Goal: Find specific page/section: Find specific page/section

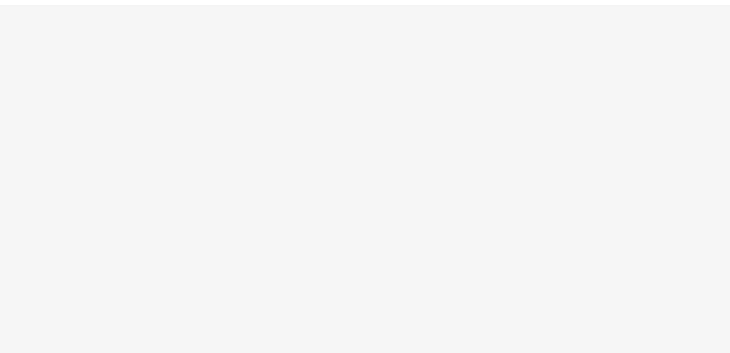
click at [453, 56] on div "App Frame" at bounding box center [365, 179] width 730 height 347
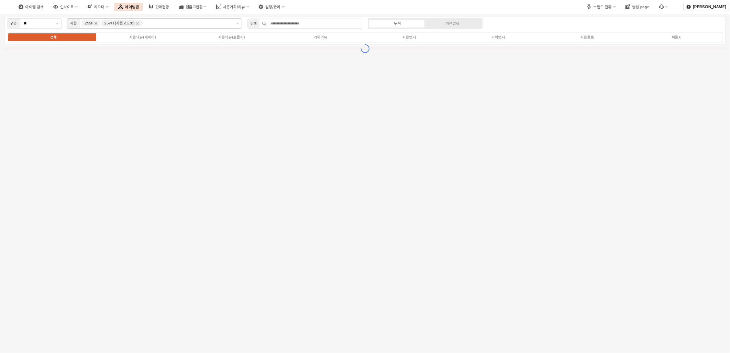
click at [95, 21] on icon "Remove 25SP" at bounding box center [96, 24] width 6 height 6
click at [599, 6] on div "브랜드 전환" at bounding box center [603, 7] width 18 height 4
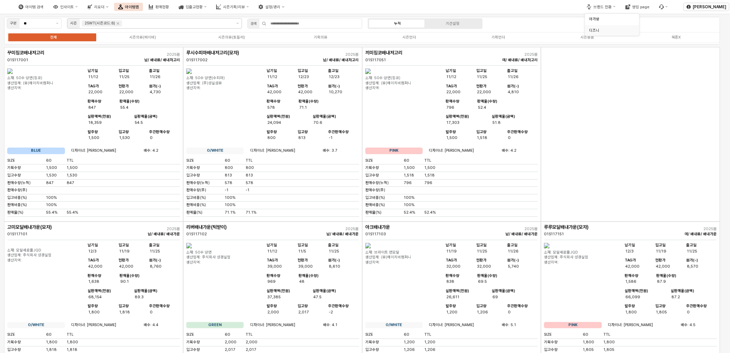
click at [600, 31] on div "디즈니" at bounding box center [610, 30] width 42 height 5
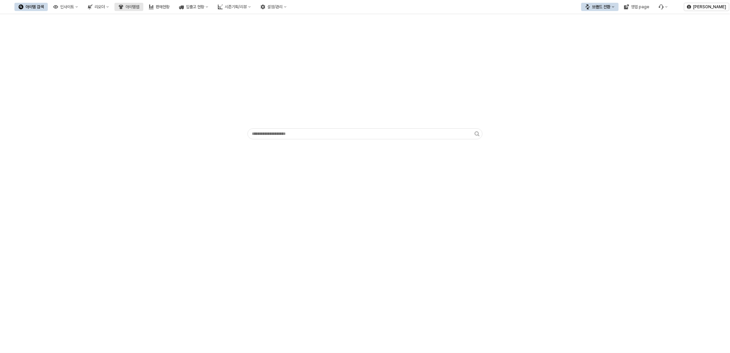
click at [139, 8] on div "아이템맵" at bounding box center [133, 6] width 14 height 5
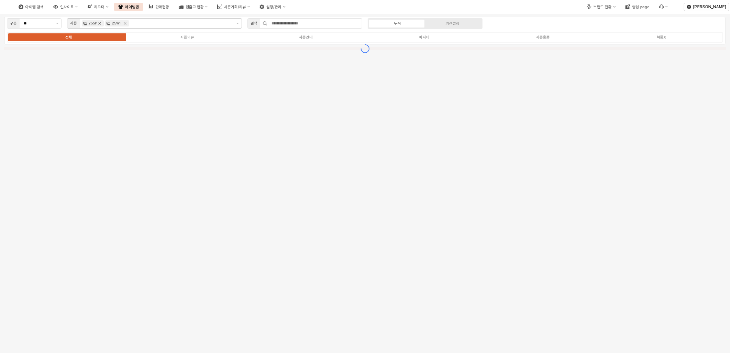
click at [101, 24] on icon "Remove 25SP" at bounding box center [100, 23] width 2 height 2
click at [101, 24] on icon "Remove 25WT" at bounding box center [102, 23] width 2 height 2
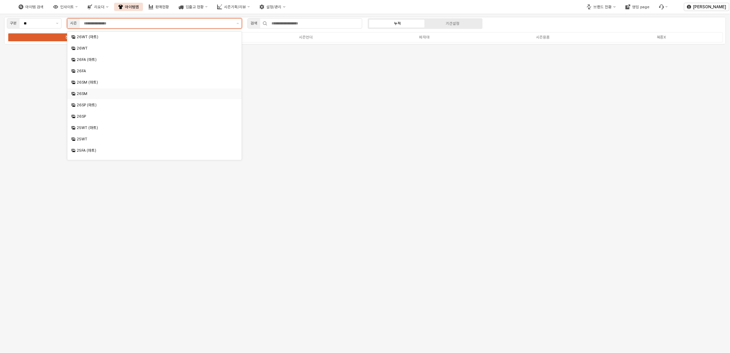
click at [108, 95] on div "26SM" at bounding box center [155, 93] width 157 height 5
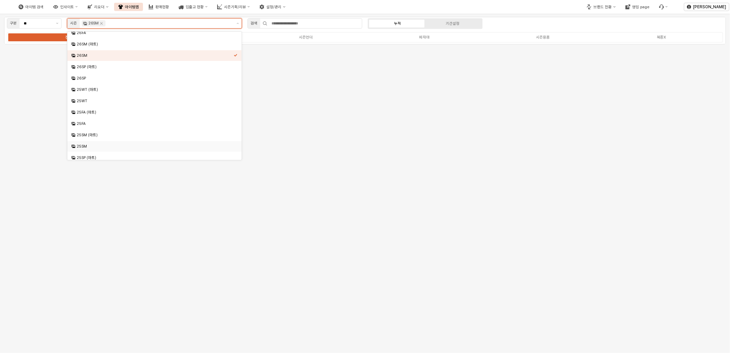
click at [99, 144] on div "25SM" at bounding box center [155, 146] width 157 height 5
click at [99, 135] on div "25SM (마트)" at bounding box center [155, 134] width 157 height 5
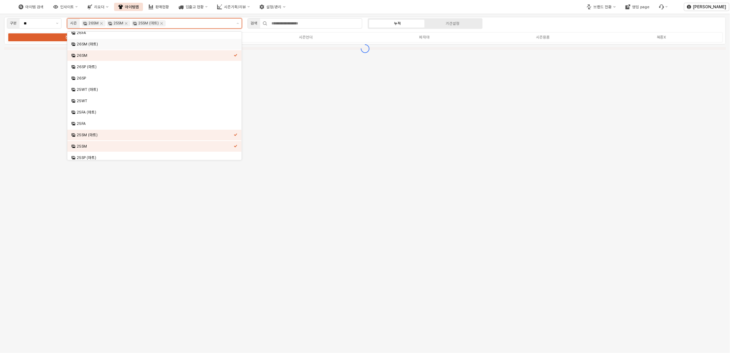
click at [111, 46] on div "26SM (마트)" at bounding box center [155, 44] width 157 height 5
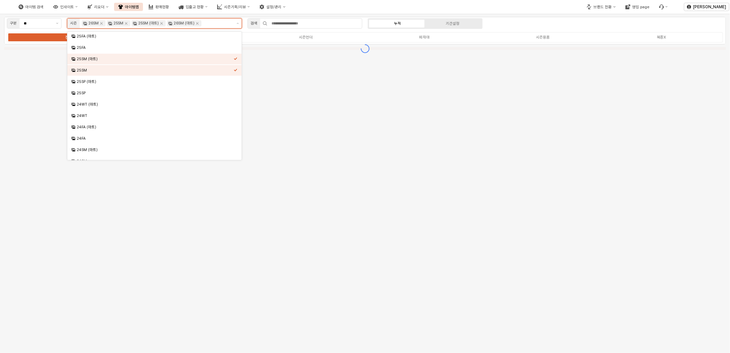
scroll to position [115, 0]
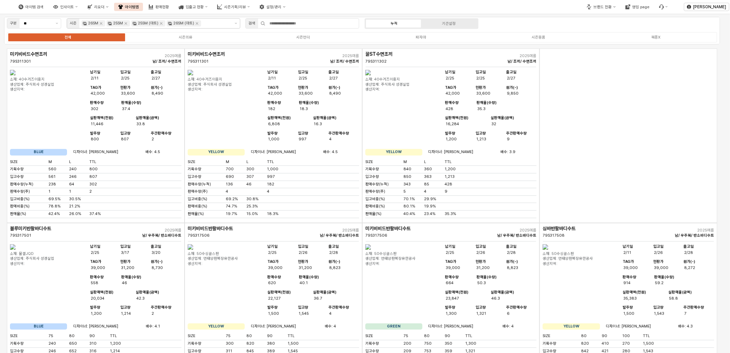
click at [630, 142] on div "App Frame" at bounding box center [629, 135] width 178 height 174
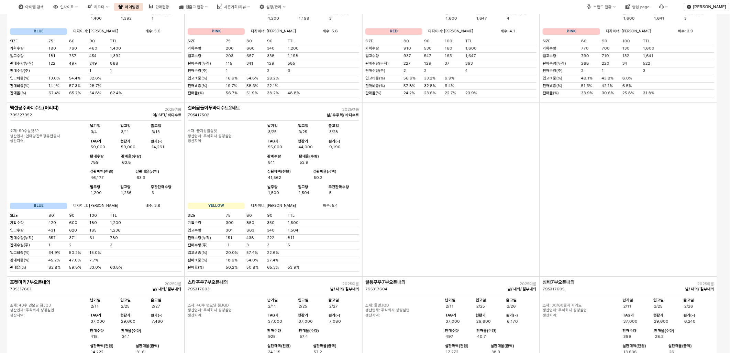
scroll to position [1528, 0]
